Goal: Find specific page/section

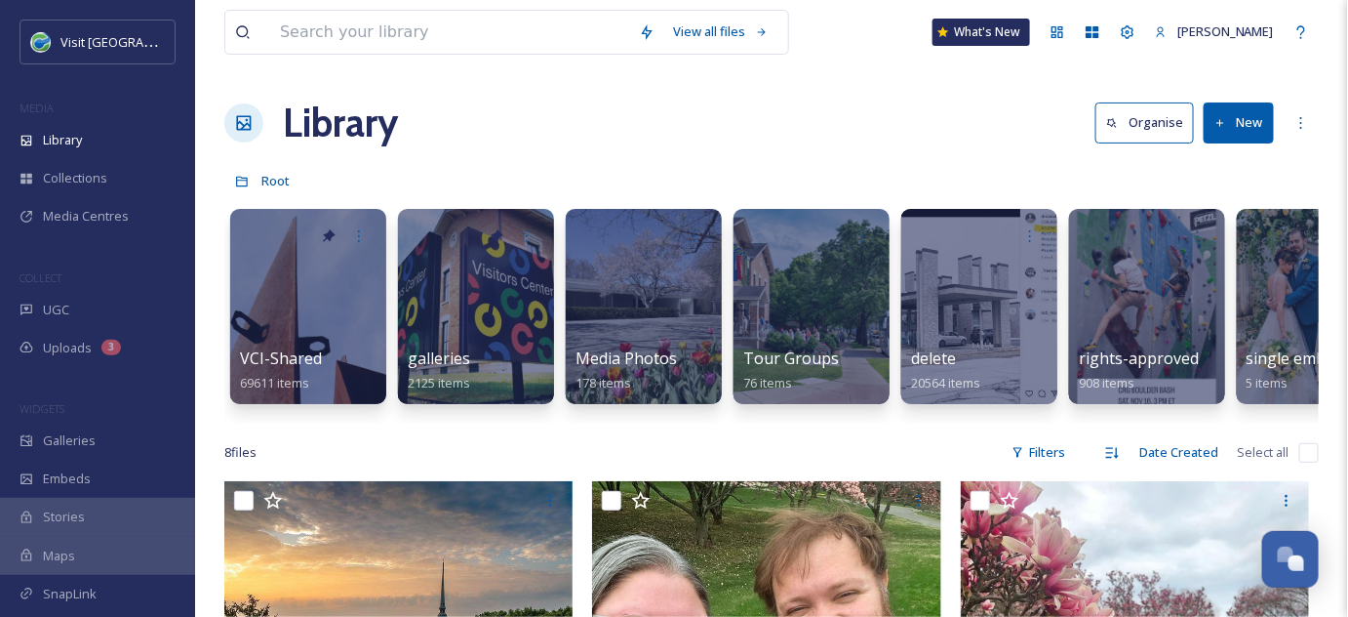
click at [716, 124] on div "Library Organise New" at bounding box center [771, 123] width 1095 height 59
click at [452, 35] on input at bounding box center [449, 32] width 359 height 43
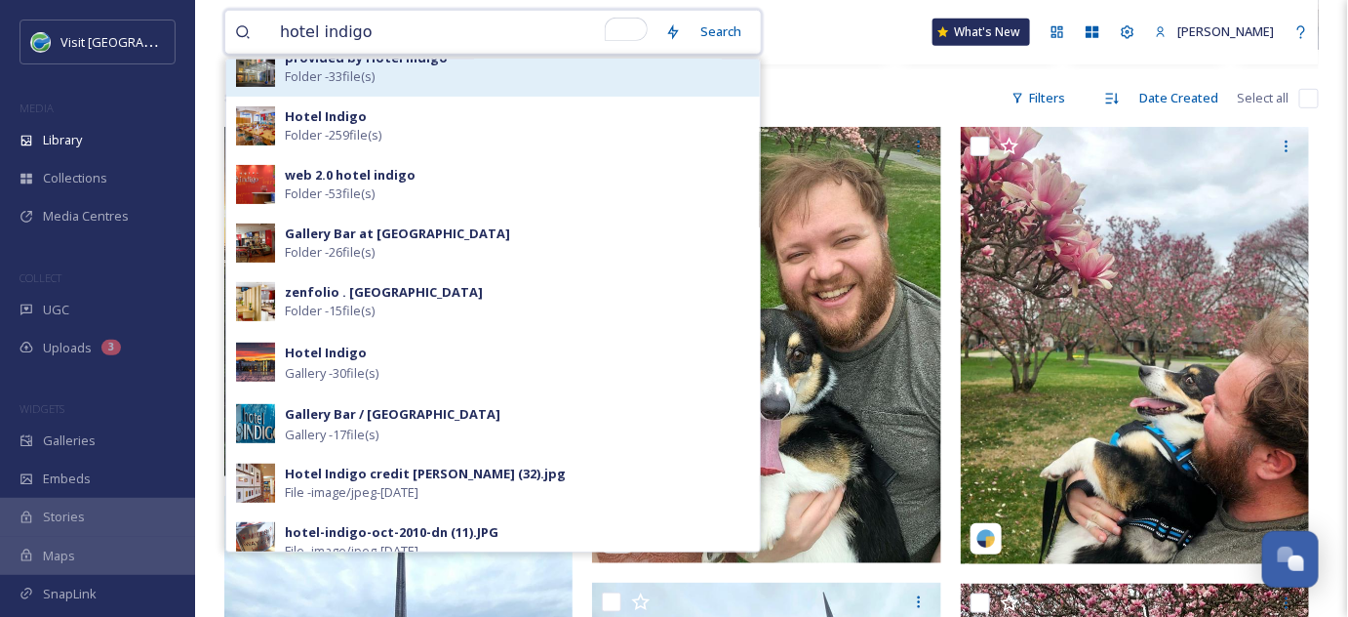
scroll to position [57, 0]
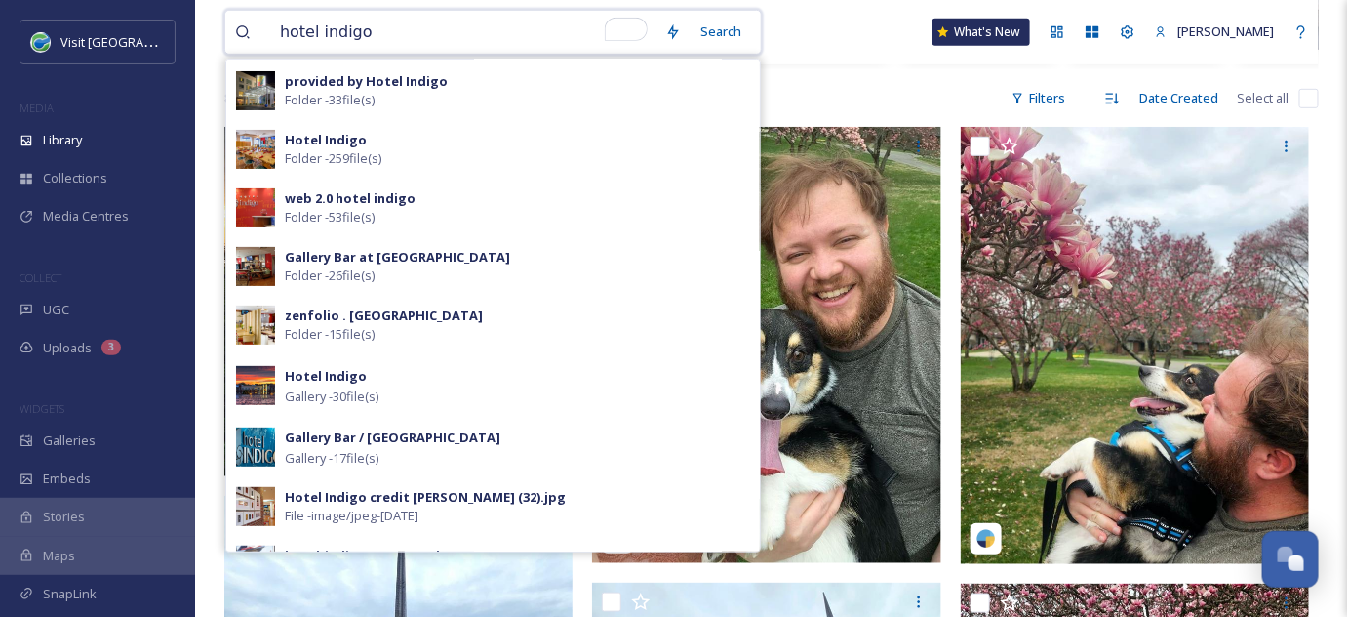
click at [396, 32] on input "hotel indigo" at bounding box center [462, 32] width 385 height 43
type input "hotel indigo dog"
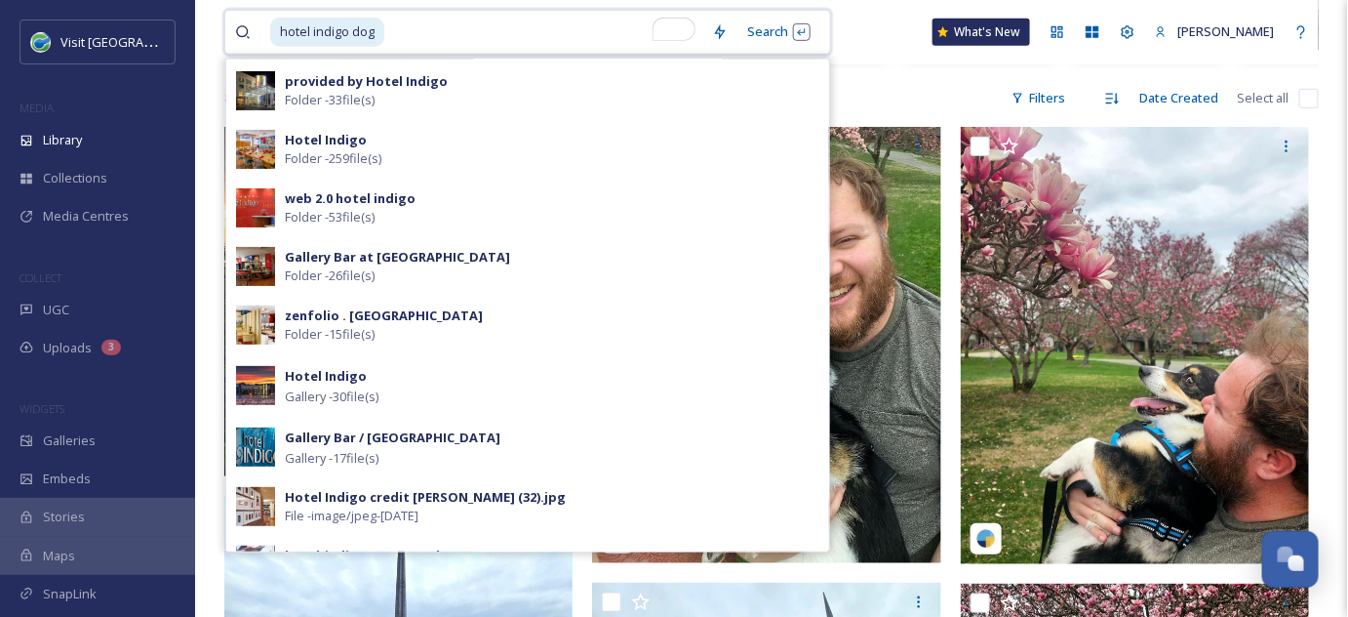
scroll to position [0, 0]
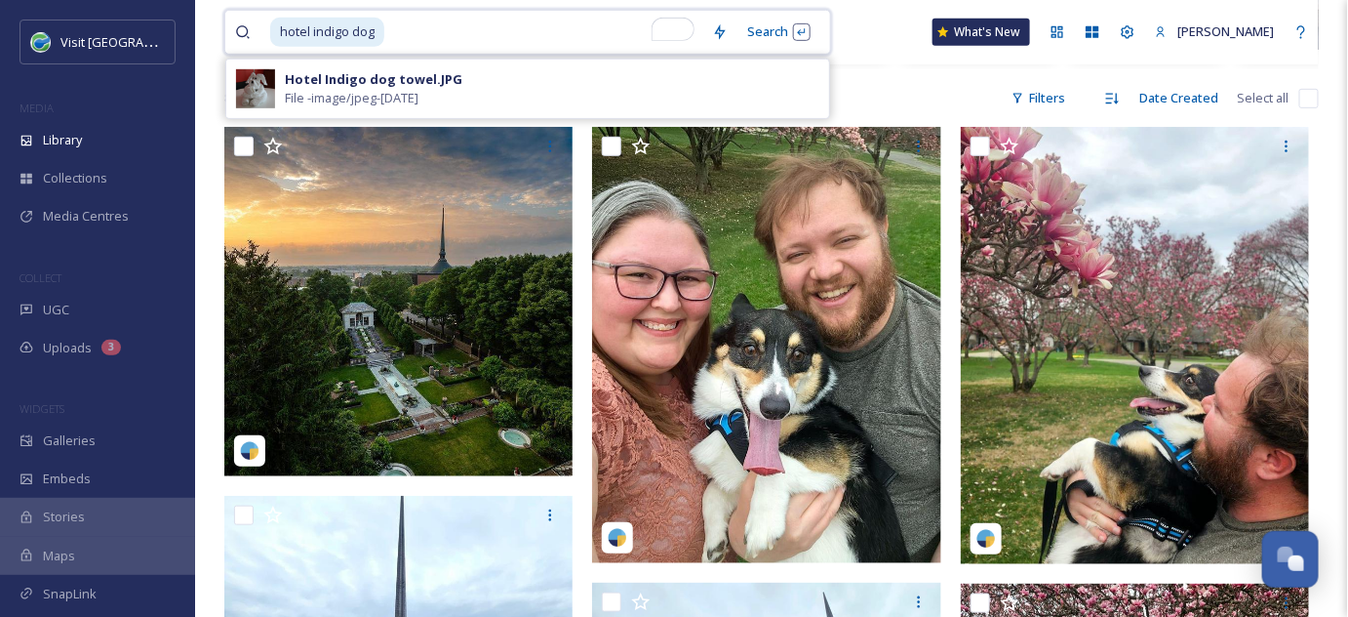
click at [399, 33] on input "To enrich screen reader interactions, please activate Accessibility in Grammarl…" at bounding box center [544, 32] width 316 height 43
drag, startPoint x: 398, startPoint y: 31, endPoint x: 351, endPoint y: 25, distance: 47.2
click at [351, 25] on div "hotel indigo dog" at bounding box center [486, 32] width 432 height 43
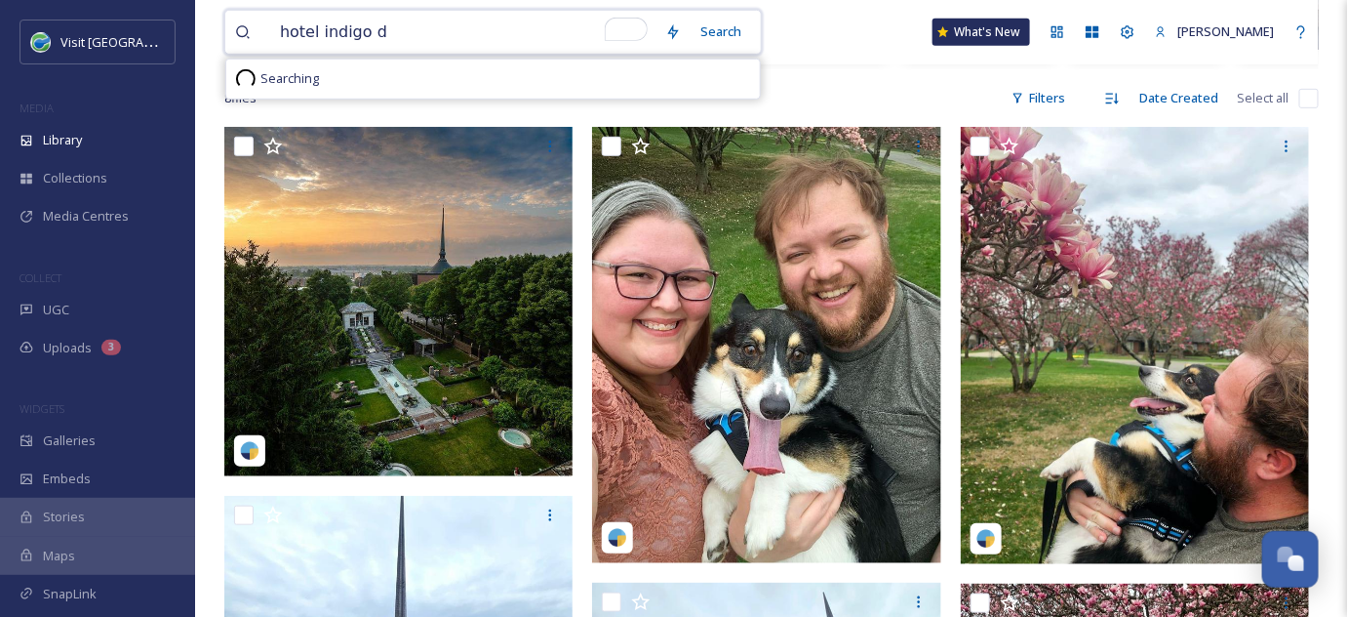
type input "hotel indigo"
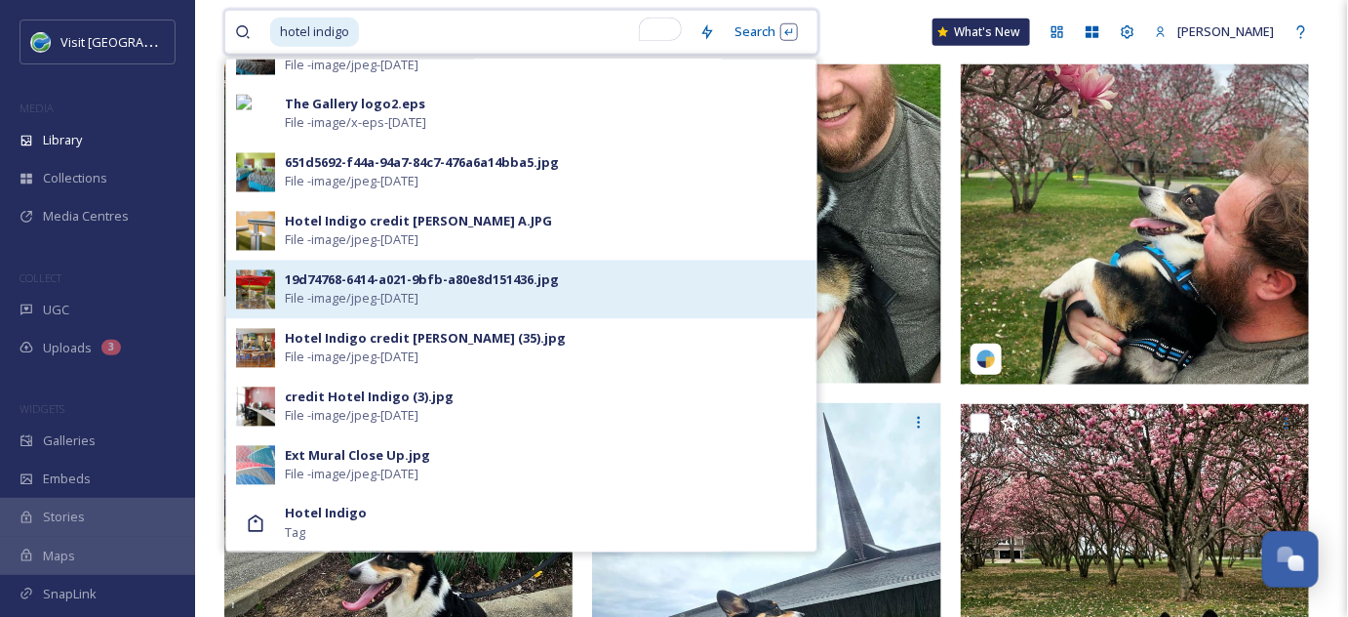
scroll to position [798, 0]
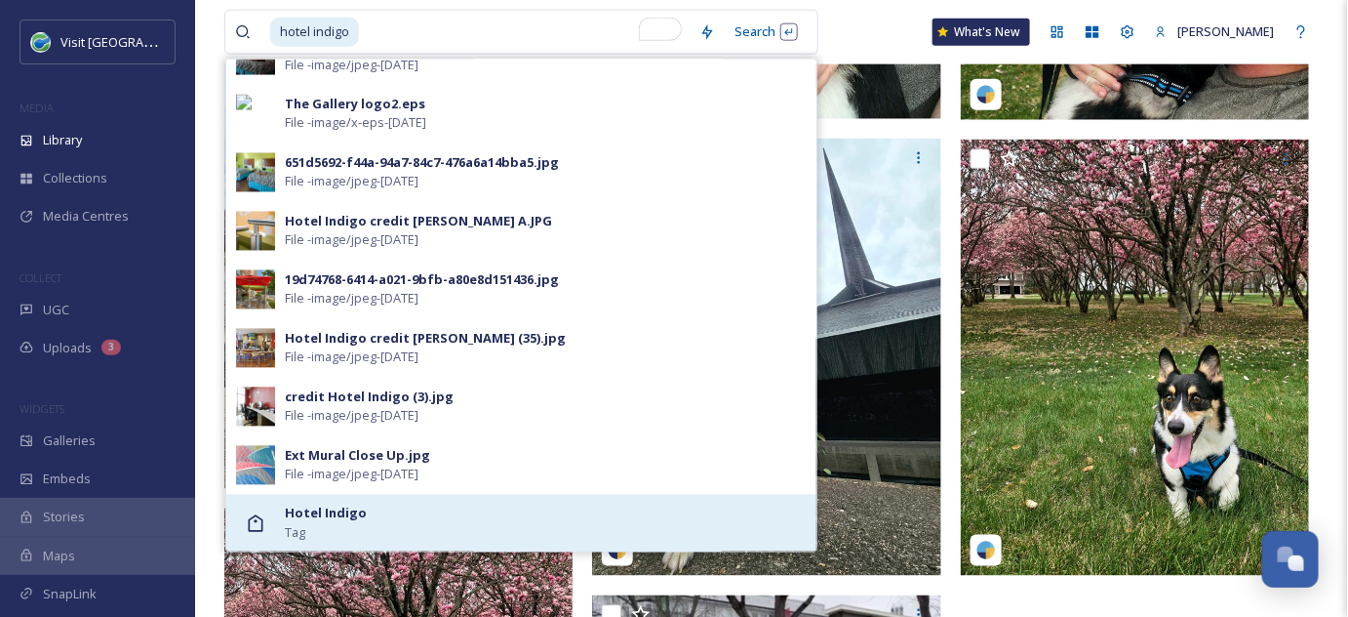
click at [317, 504] on strong "Hotel Indigo" at bounding box center [326, 513] width 82 height 18
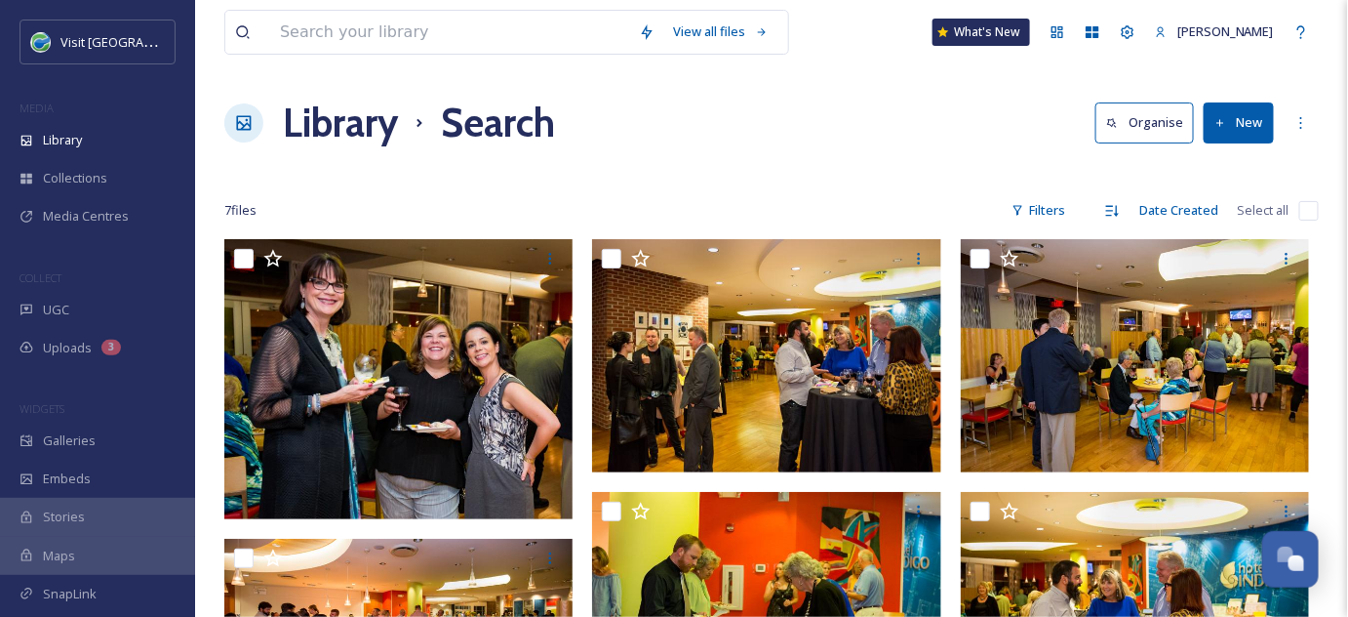
click at [830, 146] on div "Library Search Organise New" at bounding box center [771, 123] width 1095 height 59
click at [756, 28] on div "View all files" at bounding box center [721, 32] width 114 height 38
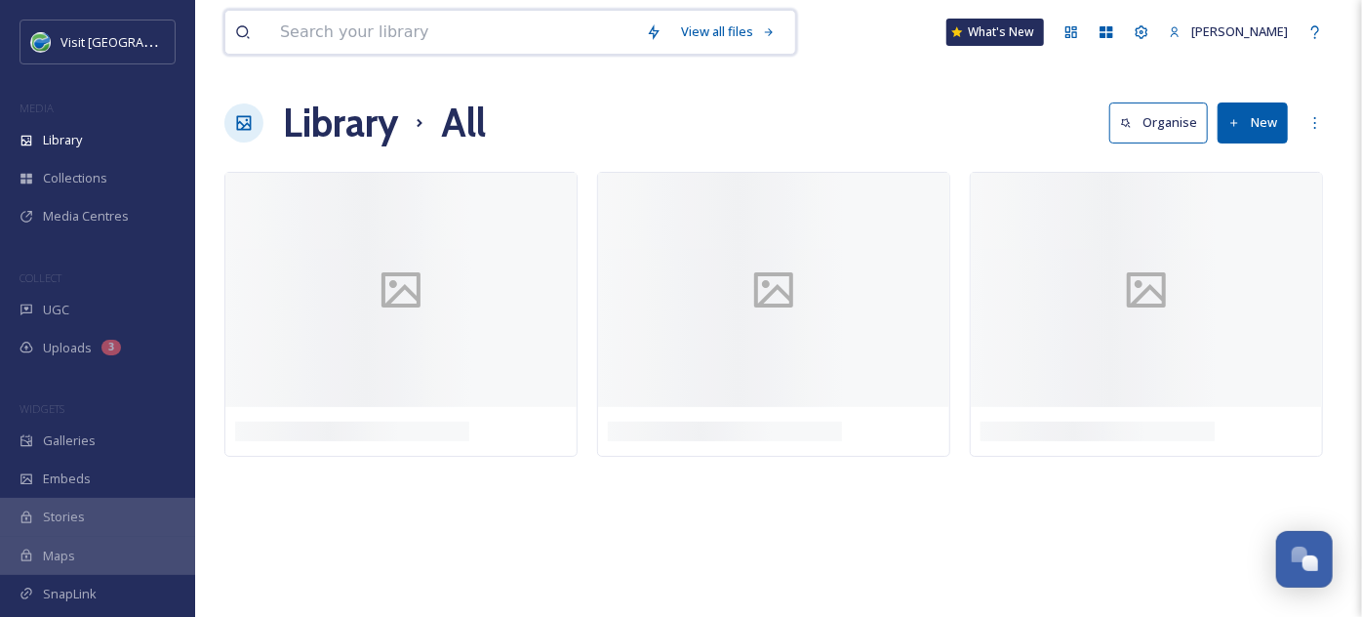
click at [384, 37] on input at bounding box center [453, 32] width 366 height 43
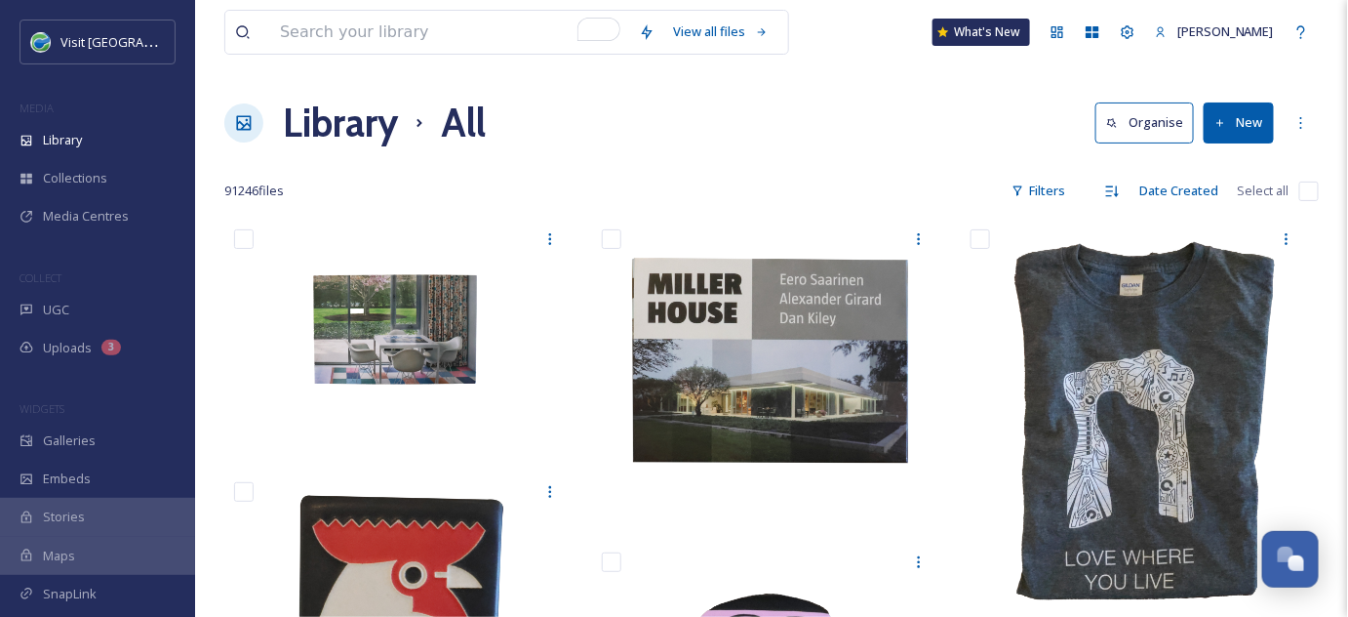
drag, startPoint x: 642, startPoint y: 116, endPoint x: 617, endPoint y: 108, distance: 26.5
click at [637, 120] on div "Library All Organise New" at bounding box center [771, 123] width 1095 height 59
